Goal: Information Seeking & Learning: Find specific page/section

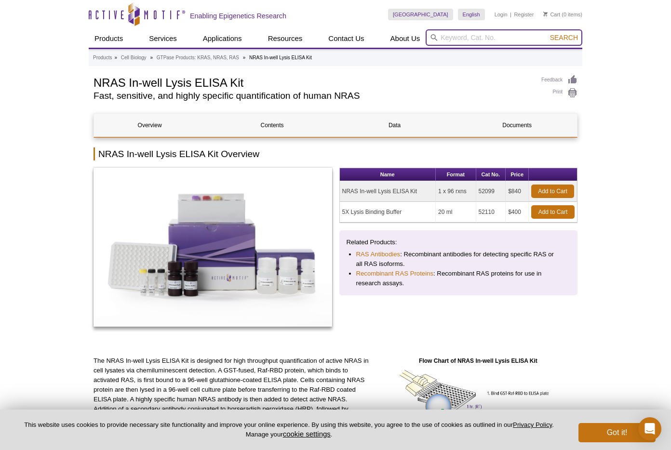
click at [459, 35] on input "search" at bounding box center [503, 37] width 157 height 16
type input "53040"
click at [547, 33] on button "Search" at bounding box center [564, 37] width 34 height 9
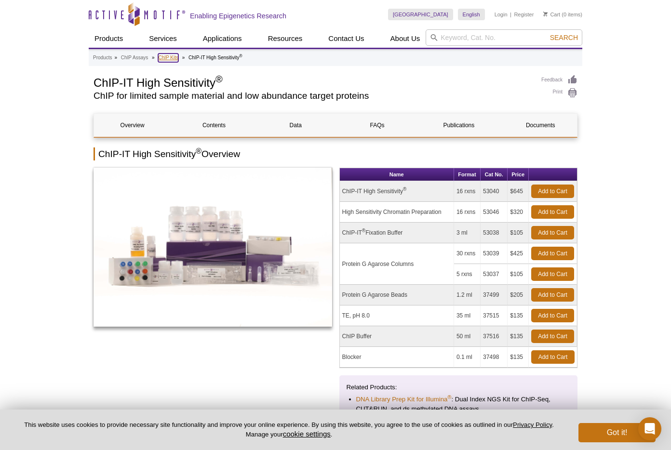
click at [163, 58] on link "ChIP Kits" at bounding box center [168, 57] width 20 height 9
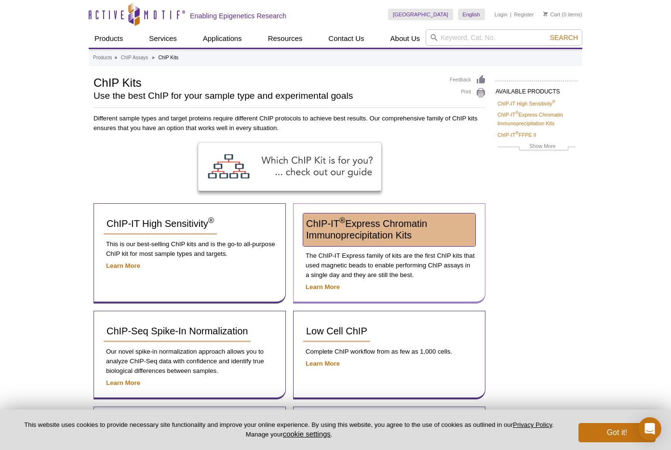
click at [357, 221] on span "ChIP-IT ® Express Chromatin Immunoprecipitation Kits" at bounding box center [366, 229] width 121 height 22
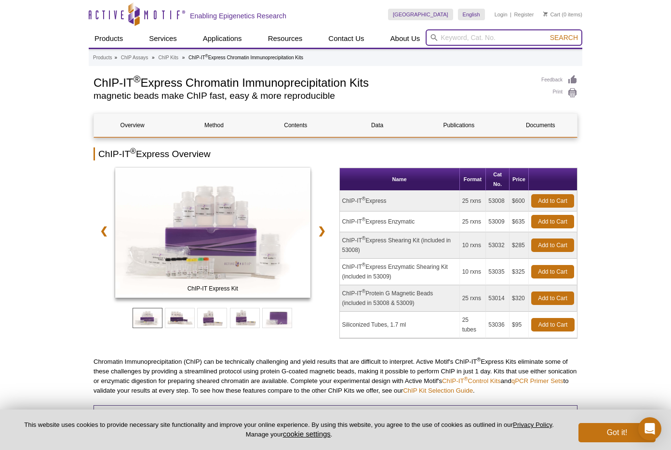
click at [462, 38] on input "search" at bounding box center [503, 37] width 157 height 16
type input "53200"
click at [547, 33] on button "Search" at bounding box center [564, 37] width 34 height 9
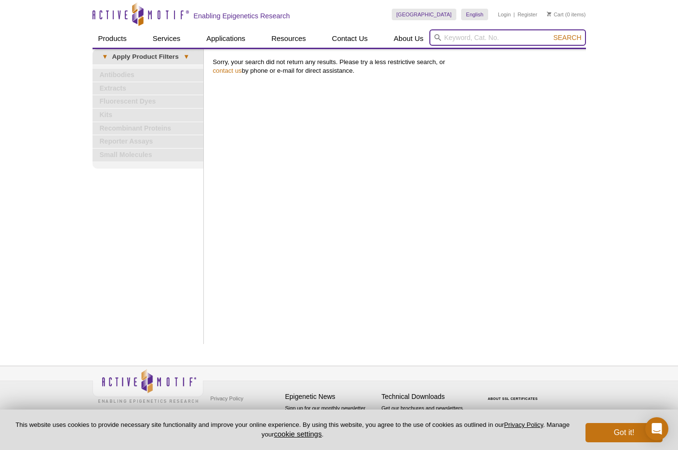
click at [468, 40] on input "search" at bounding box center [507, 37] width 157 height 16
type input "53220"
click at [550, 33] on button "Search" at bounding box center [567, 37] width 34 height 9
click at [463, 38] on input "search" at bounding box center [507, 37] width 157 height 16
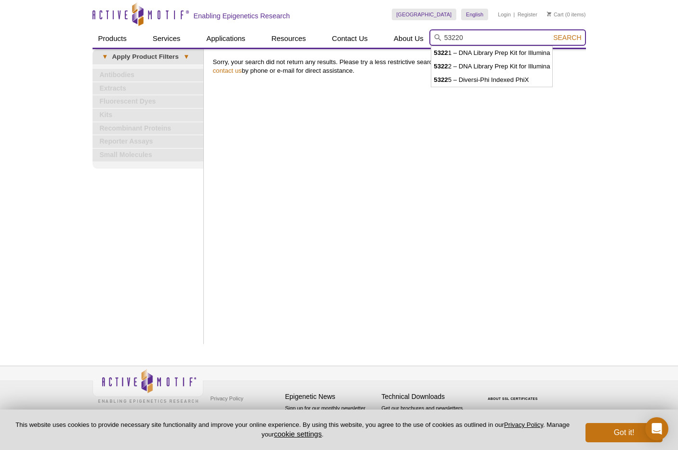
type input "53220"
click at [550, 33] on button "Search" at bounding box center [567, 37] width 34 height 9
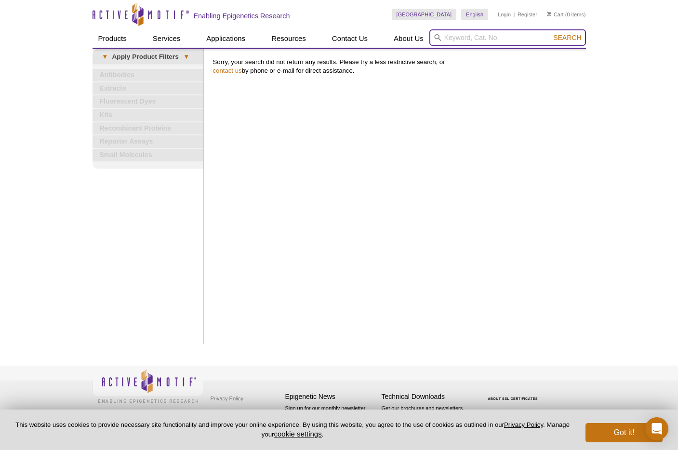
click at [455, 40] on input "search" at bounding box center [507, 37] width 157 height 16
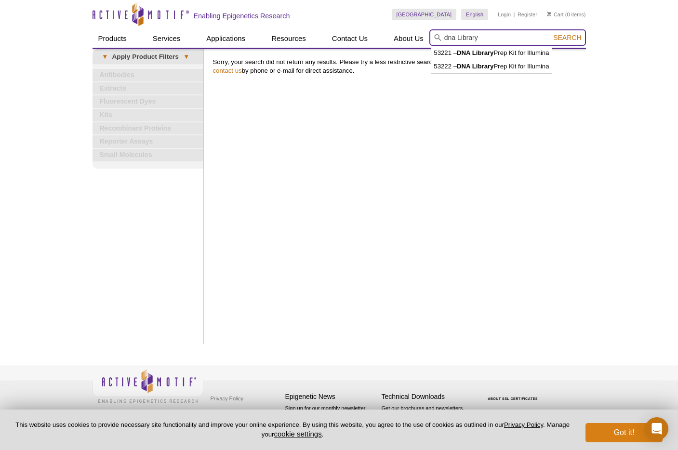
type input "dna Library"
click at [634, 433] on button "Got it!" at bounding box center [623, 432] width 77 height 19
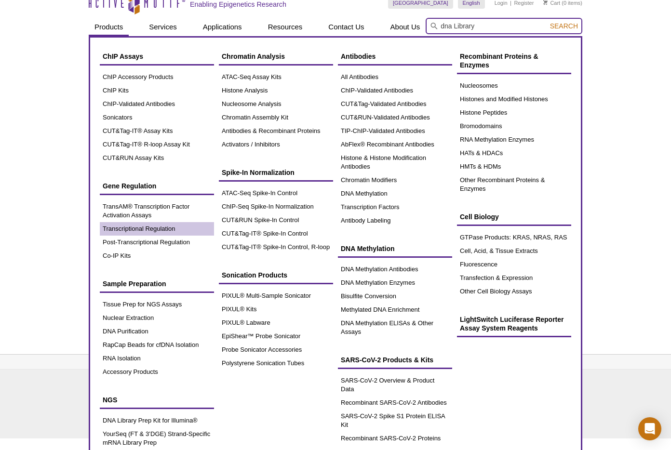
scroll to position [22, 0]
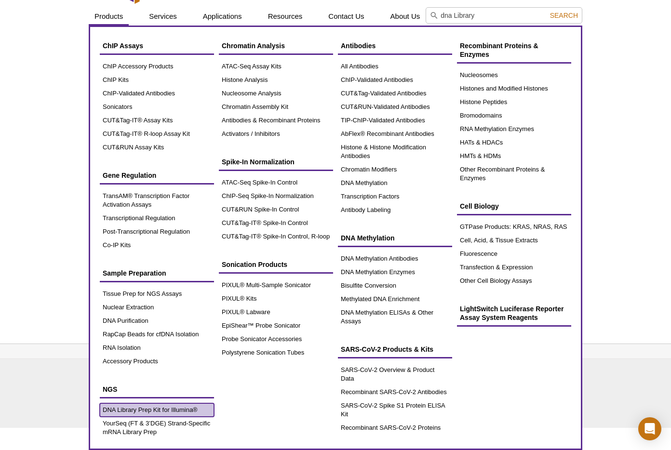
click at [154, 410] on link "DNA Library Prep Kit for Illumina®" at bounding box center [157, 409] width 114 height 13
